Goal: Task Accomplishment & Management: Use online tool/utility

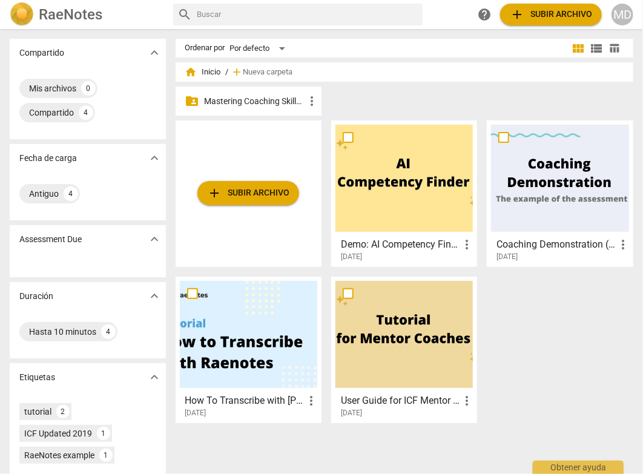
click at [265, 97] on p "Mastering Coaching Skills - Generación 31" at bounding box center [255, 101] width 100 height 13
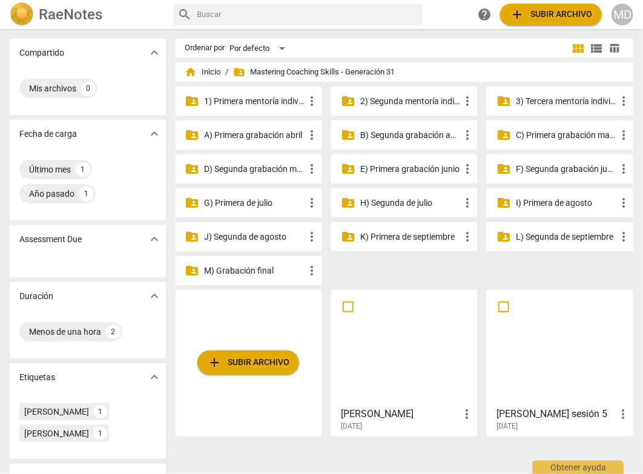
click at [240, 234] on p "J) Segunda de agosto" at bounding box center [255, 237] width 100 height 13
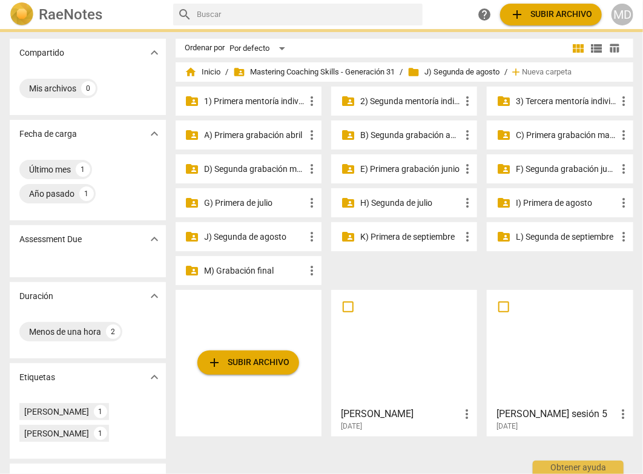
click at [240, 234] on p "J) Segunda de agosto" at bounding box center [255, 237] width 100 height 13
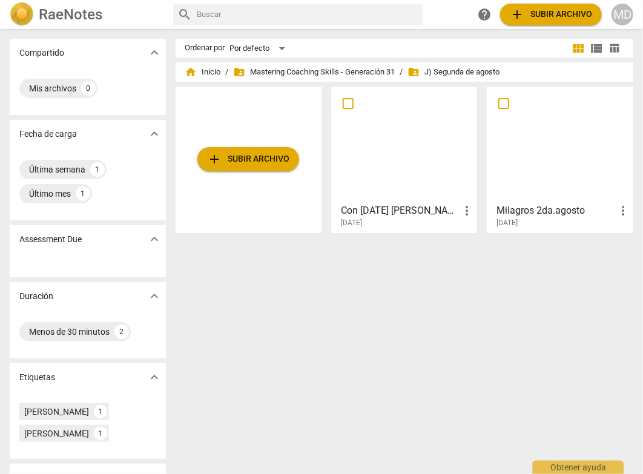
click at [393, 208] on h3 "Con [DATE] [PERSON_NAME]" at bounding box center [400, 210] width 119 height 15
click at [393, 0] on html "RaeNotes search help add Subir archivo MD Compartido expand_more Mis archivos 0…" at bounding box center [321, 0] width 643 height 0
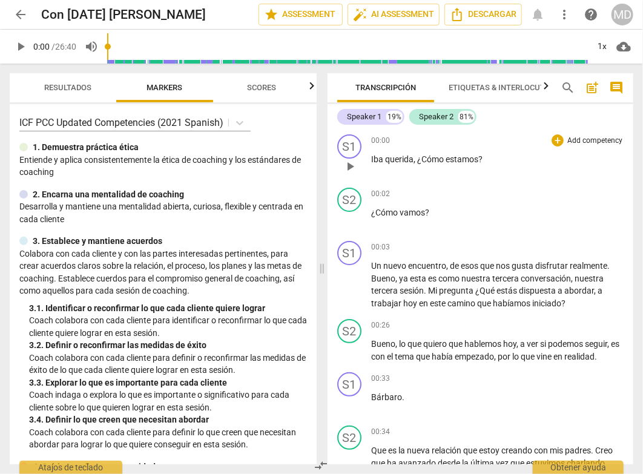
click at [603, 140] on p "Add competency" at bounding box center [595, 141] width 58 height 11
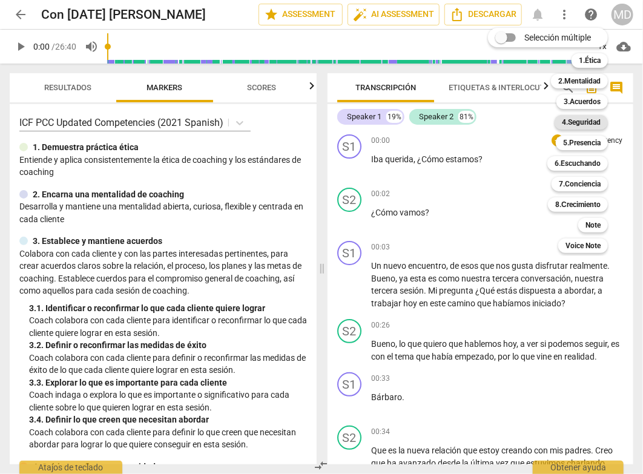
click at [590, 121] on b "4.Seguridad" at bounding box center [581, 122] width 39 height 15
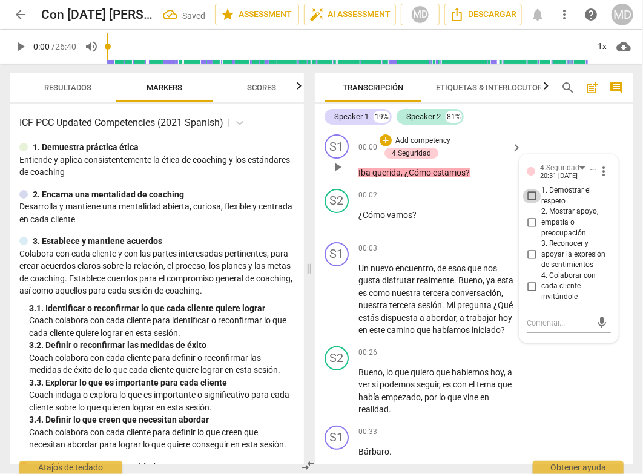
click at [527, 192] on input "1. Demostrar el respeto" at bounding box center [531, 196] width 19 height 15
checkbox input "true"
click at [460, 234] on div "S2 play_arrow pause 00:02 + Add competency keyboard_arrow_right ¿Cómo vamos ?" at bounding box center [474, 210] width 319 height 53
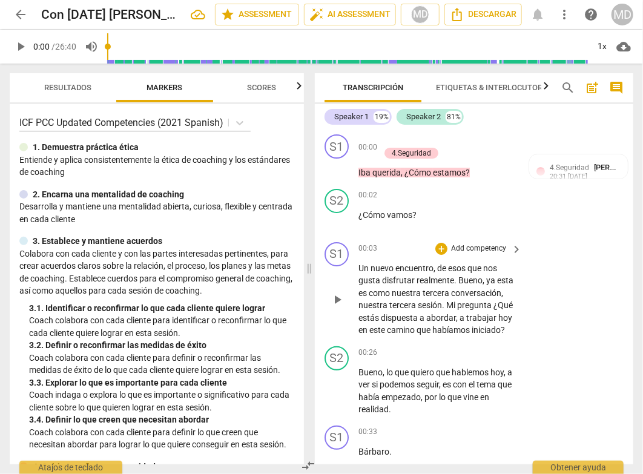
click at [489, 249] on p "Add competency" at bounding box center [479, 248] width 58 height 11
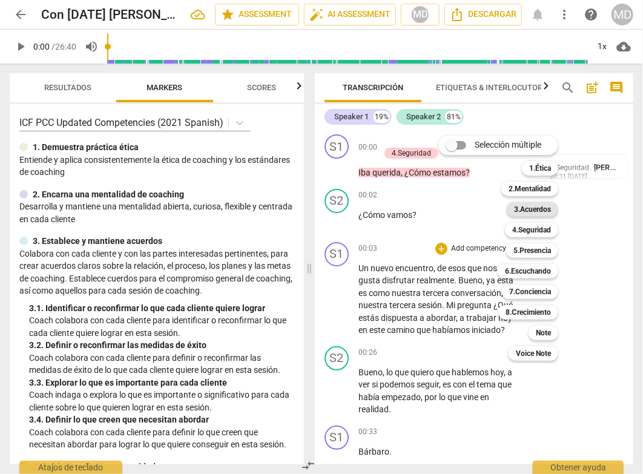
click at [531, 207] on b "3.Acuerdos" at bounding box center [532, 209] width 37 height 15
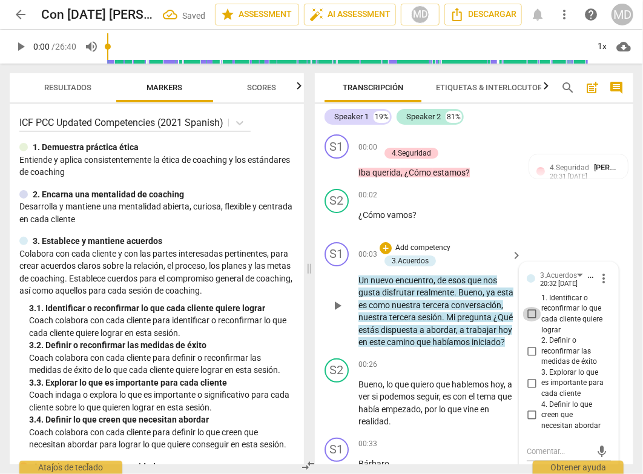
click at [529, 311] on input "1. Identificar o reconfirmar lo que cada cliente quiere lograr" at bounding box center [531, 314] width 19 height 15
checkbox input "true"
